Goal: Browse casually

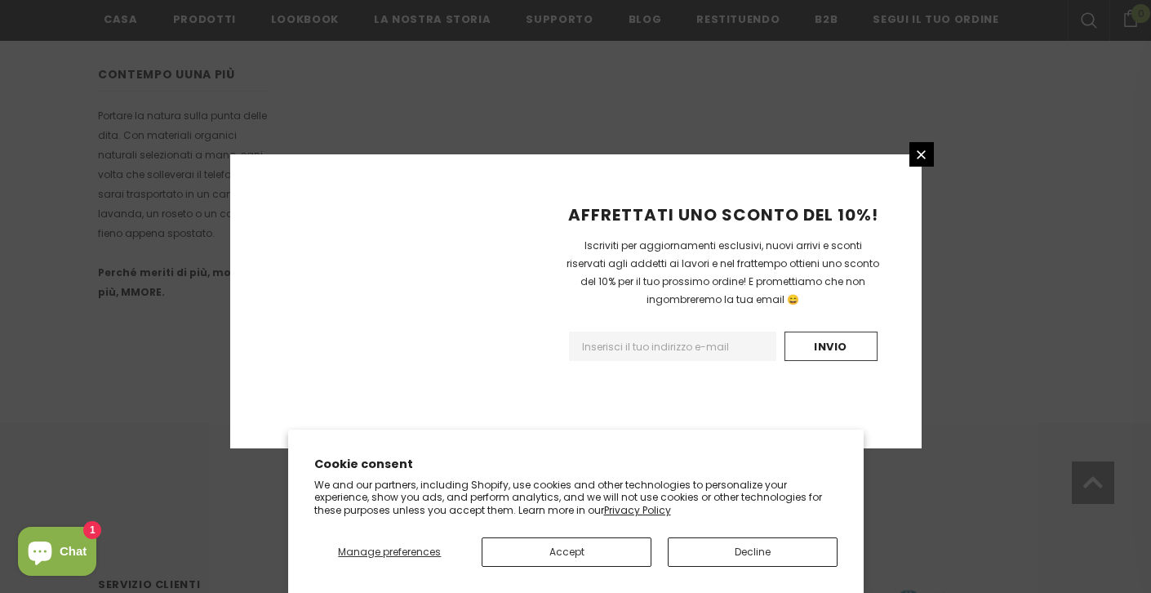
scroll to position [1081, 0]
